Goal: Communication & Community: Ask a question

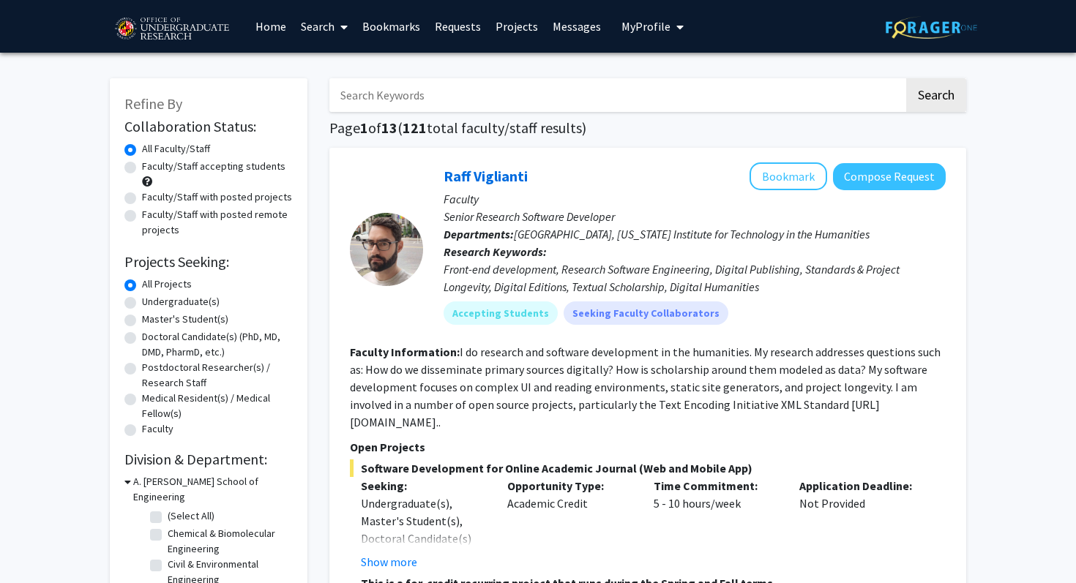
click at [470, 31] on link "Requests" at bounding box center [457, 26] width 61 height 51
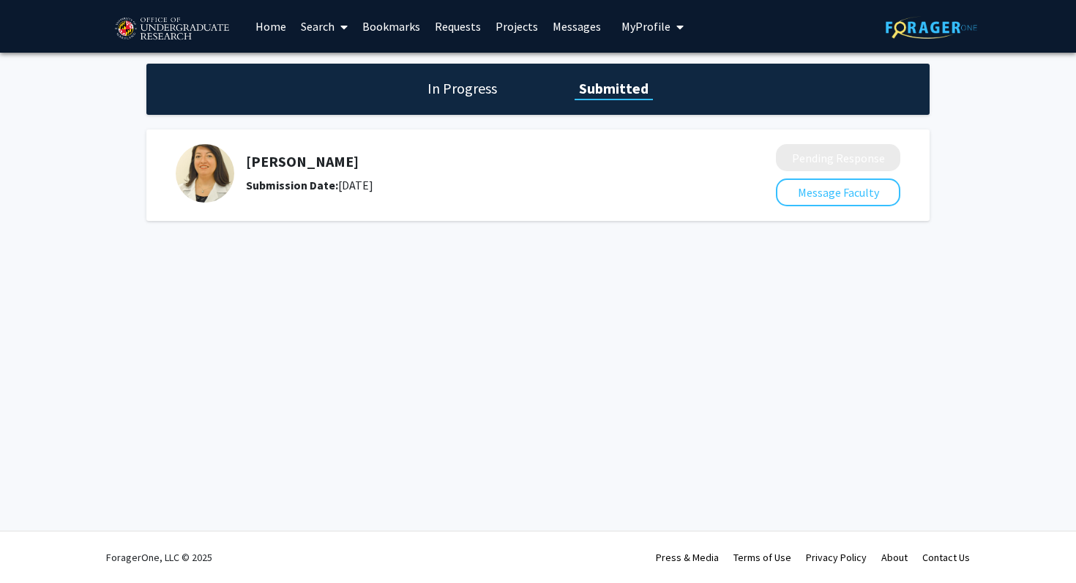
click at [218, 184] on img at bounding box center [205, 173] width 59 height 59
click at [564, 31] on link "Messages" at bounding box center [576, 26] width 63 height 51
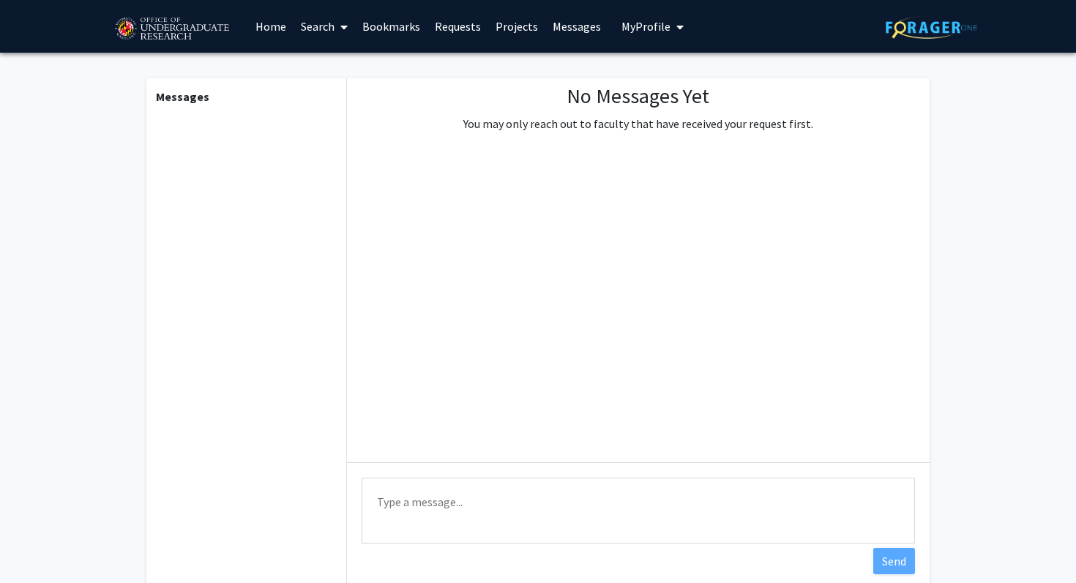
click at [622, 29] on span "My Profile" at bounding box center [645, 26] width 49 height 15
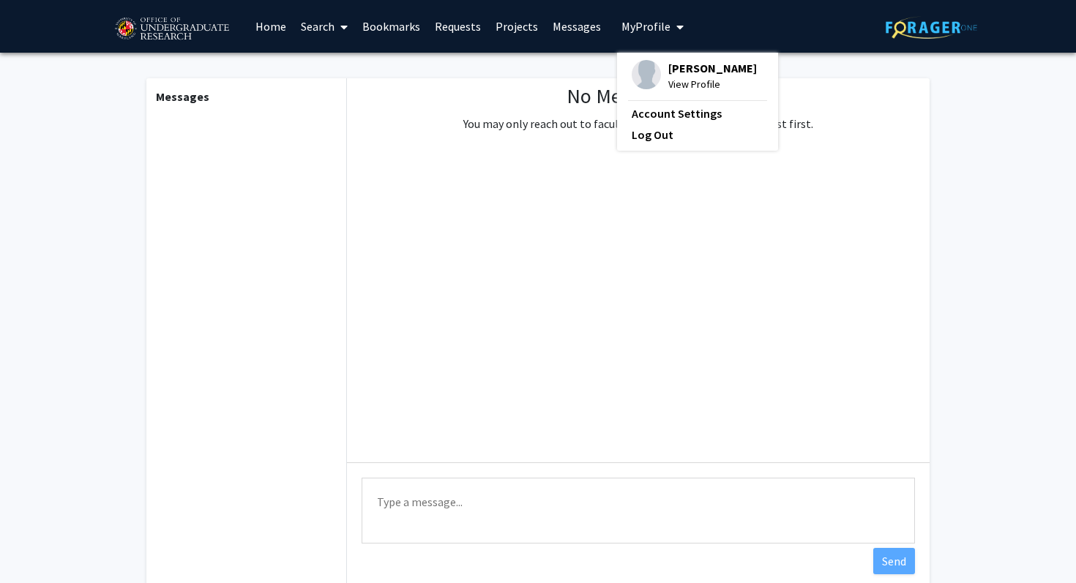
click at [401, 26] on link "Bookmarks" at bounding box center [391, 26] width 72 height 51
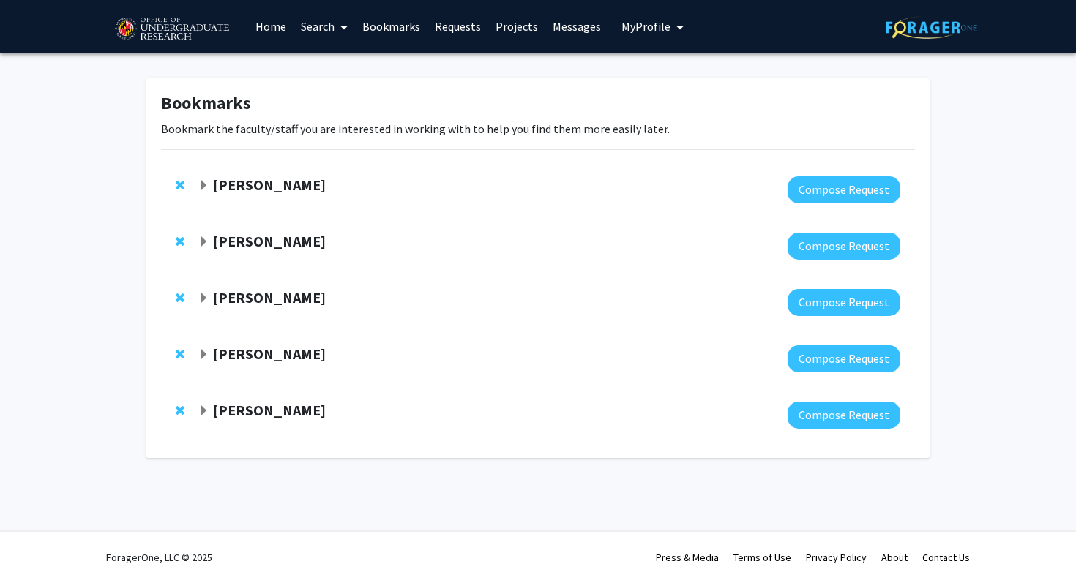
click at [332, 26] on link "Search" at bounding box center [323, 26] width 61 height 51
click at [245, 170] on div "[PERSON_NAME] Compose Request" at bounding box center [538, 190] width 754 height 56
click at [246, 188] on strong "[PERSON_NAME]" at bounding box center [269, 185] width 113 height 18
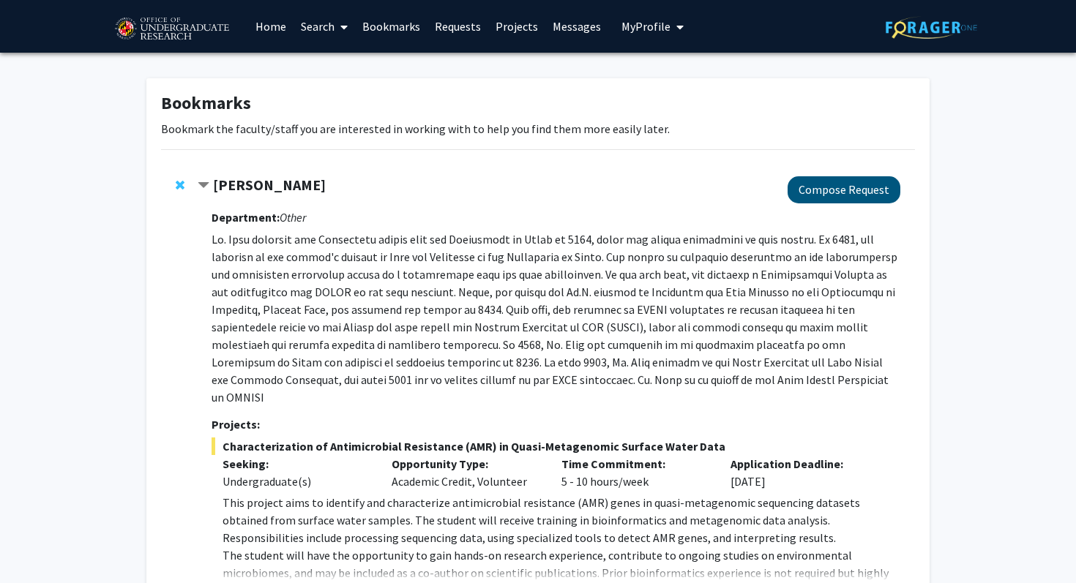
click at [847, 187] on button "Compose Request" at bounding box center [843, 189] width 113 height 27
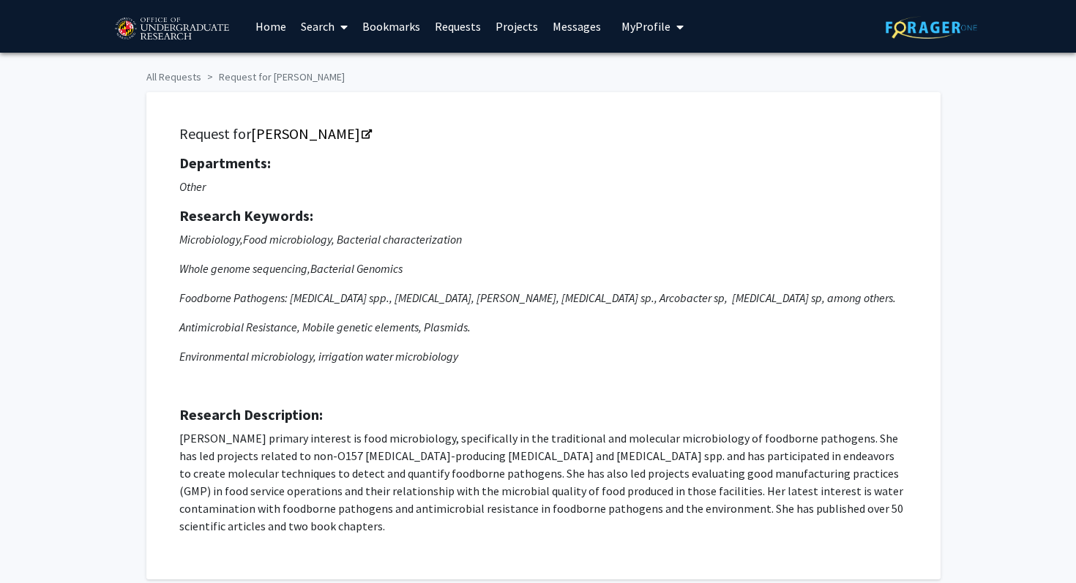
click at [277, 29] on link "Home" at bounding box center [270, 26] width 45 height 51
